Goal: Task Accomplishment & Management: Complete application form

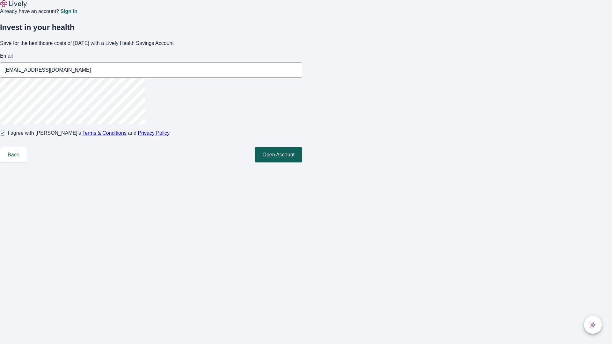
click at [302, 162] on button "Open Account" at bounding box center [277, 154] width 47 height 15
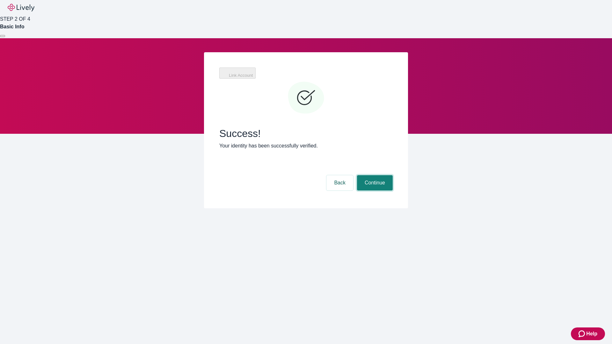
click at [374, 175] on button "Continue" at bounding box center [375, 182] width 36 height 15
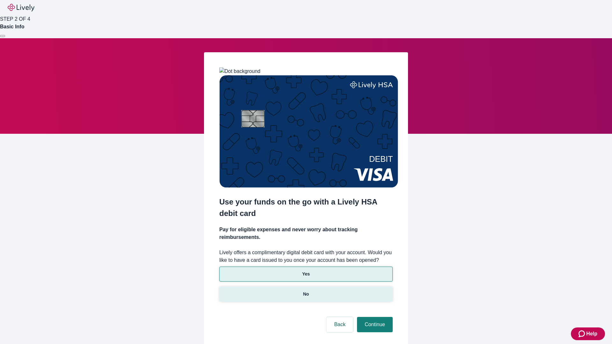
click at [305, 291] on p "No" at bounding box center [306, 294] width 6 height 7
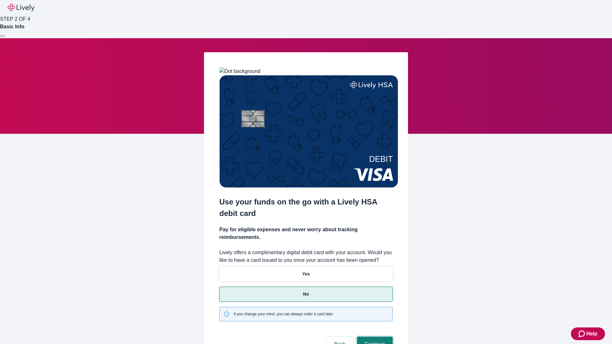
click at [374, 337] on button "Continue" at bounding box center [375, 344] width 36 height 15
